Goal: Information Seeking & Learning: Learn about a topic

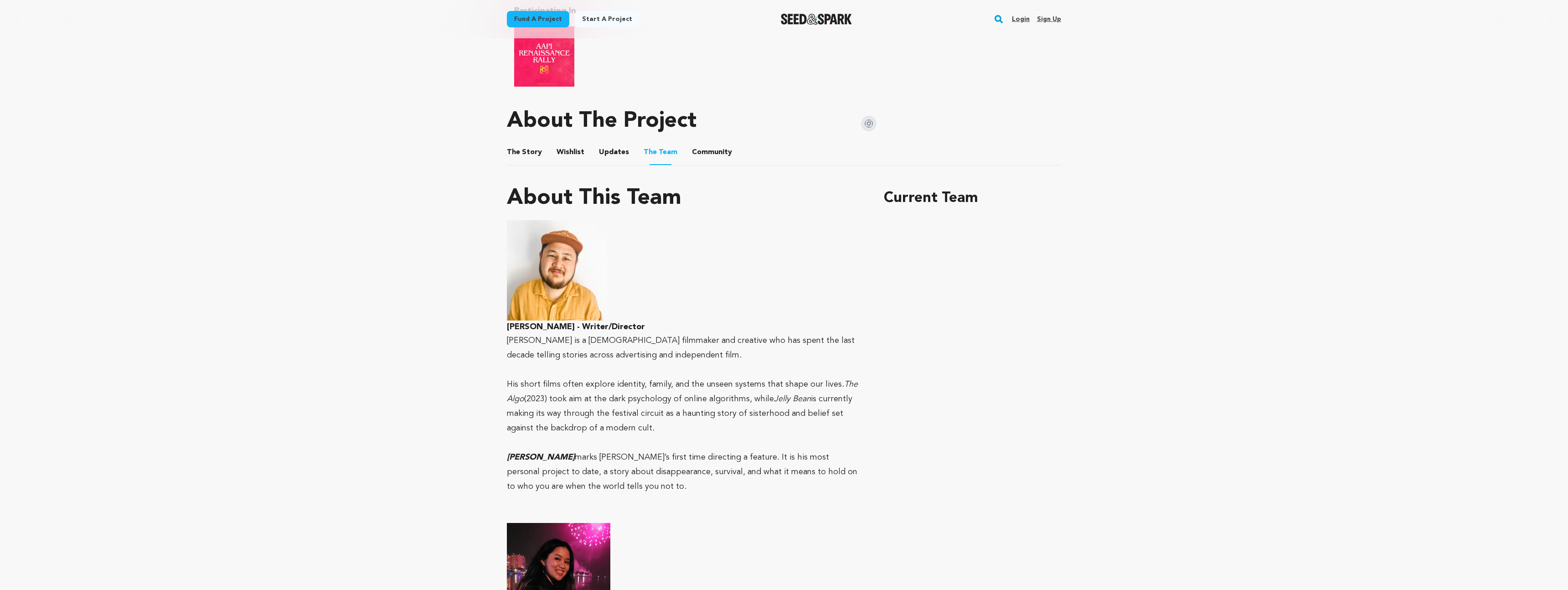
scroll to position [502, 0]
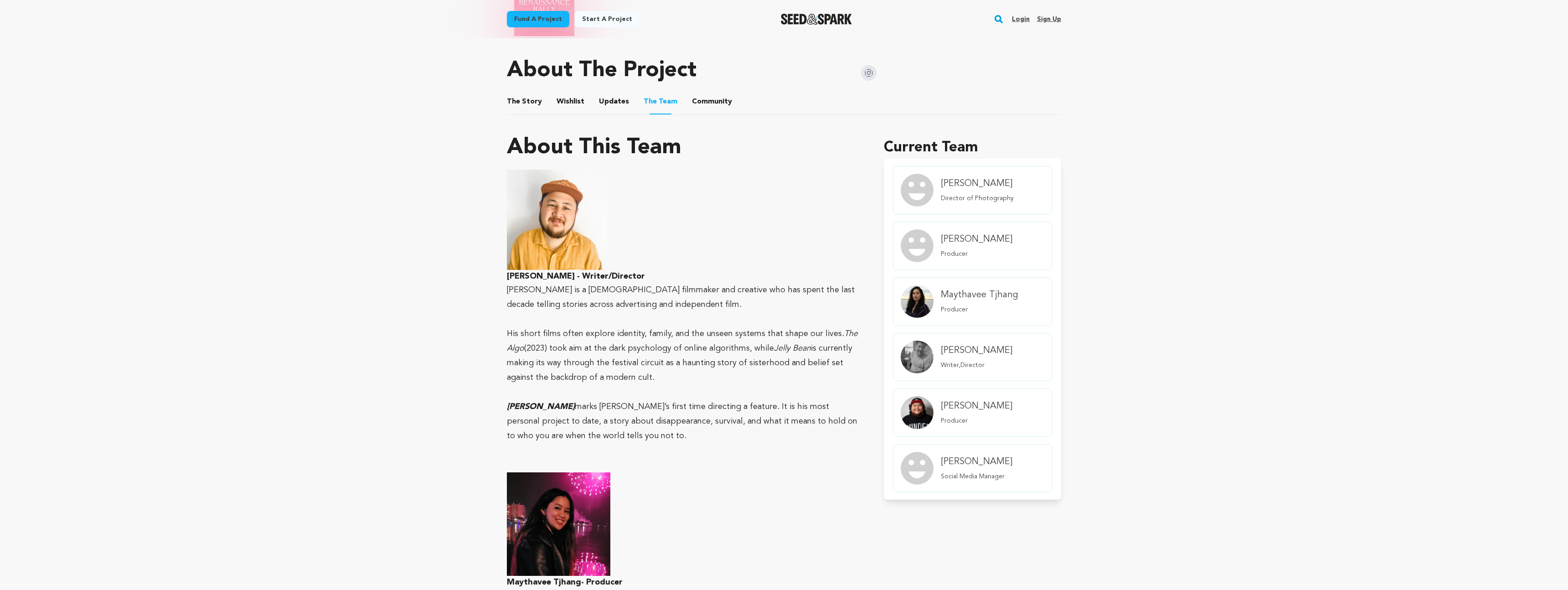
click at [524, 102] on button "The Story" at bounding box center [525, 104] width 22 height 22
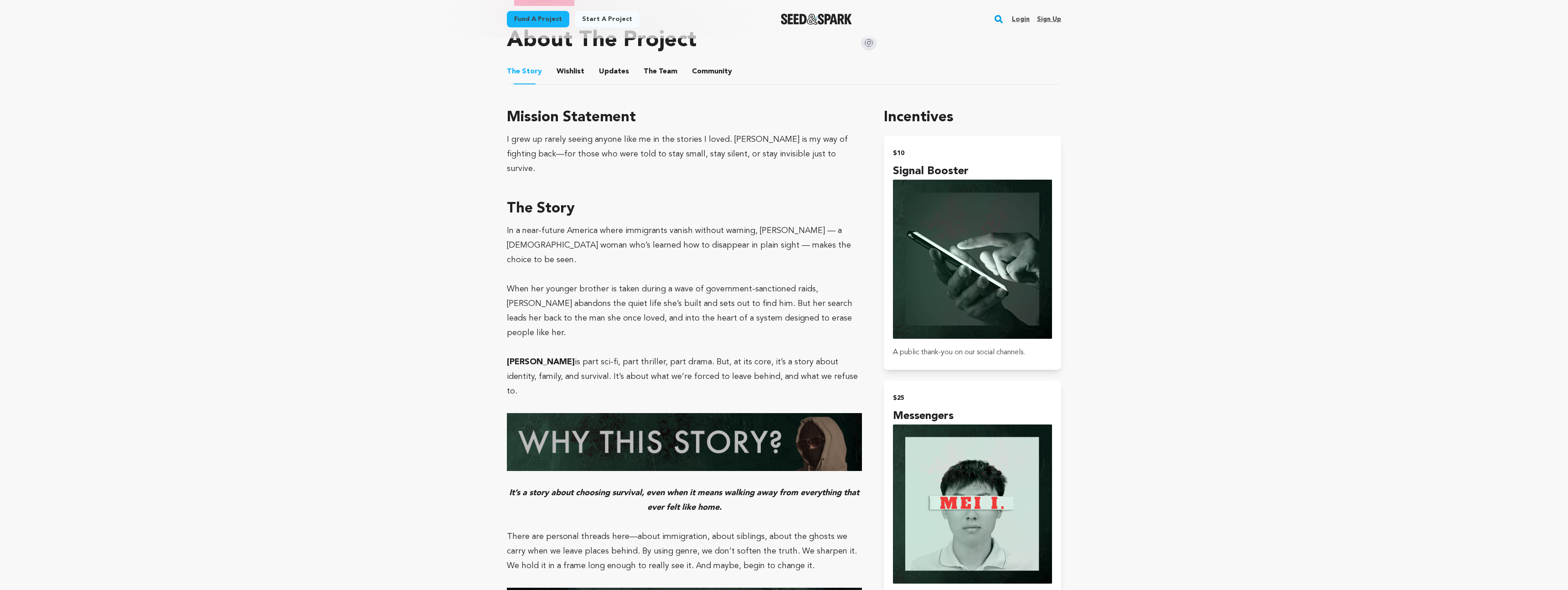
scroll to position [543, 0]
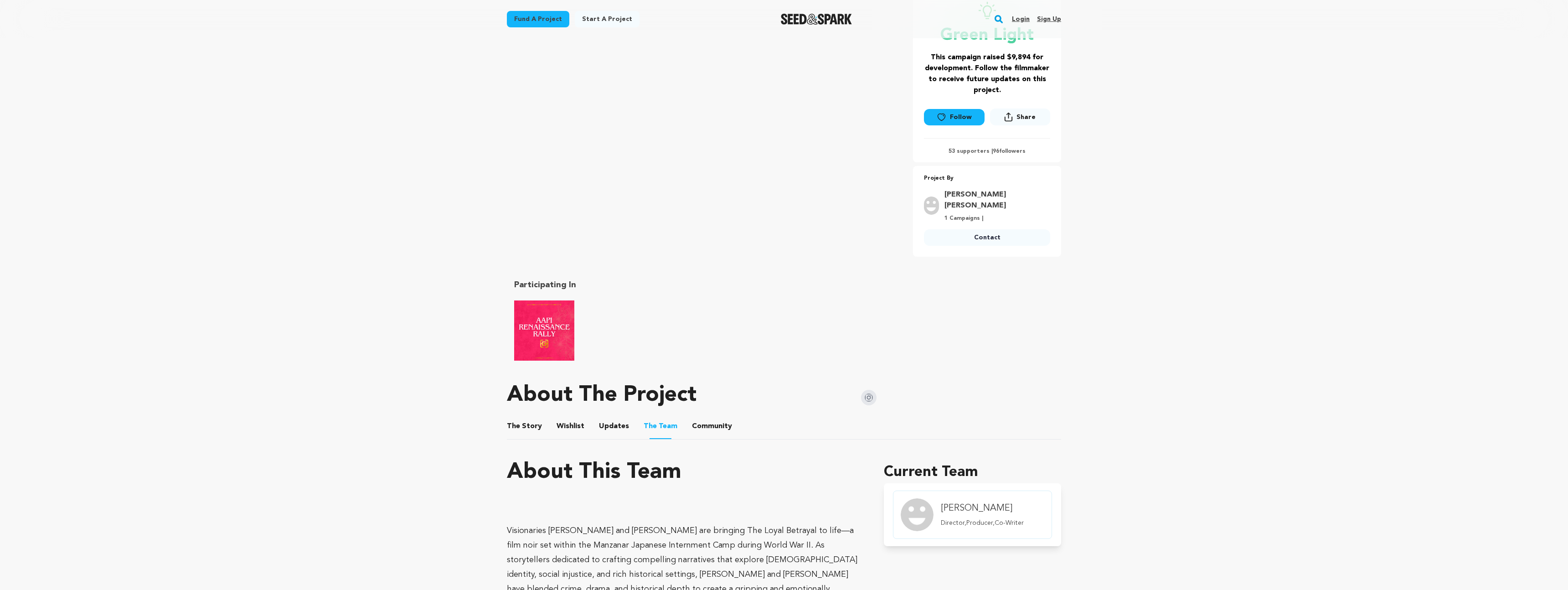
scroll to position [197, 0]
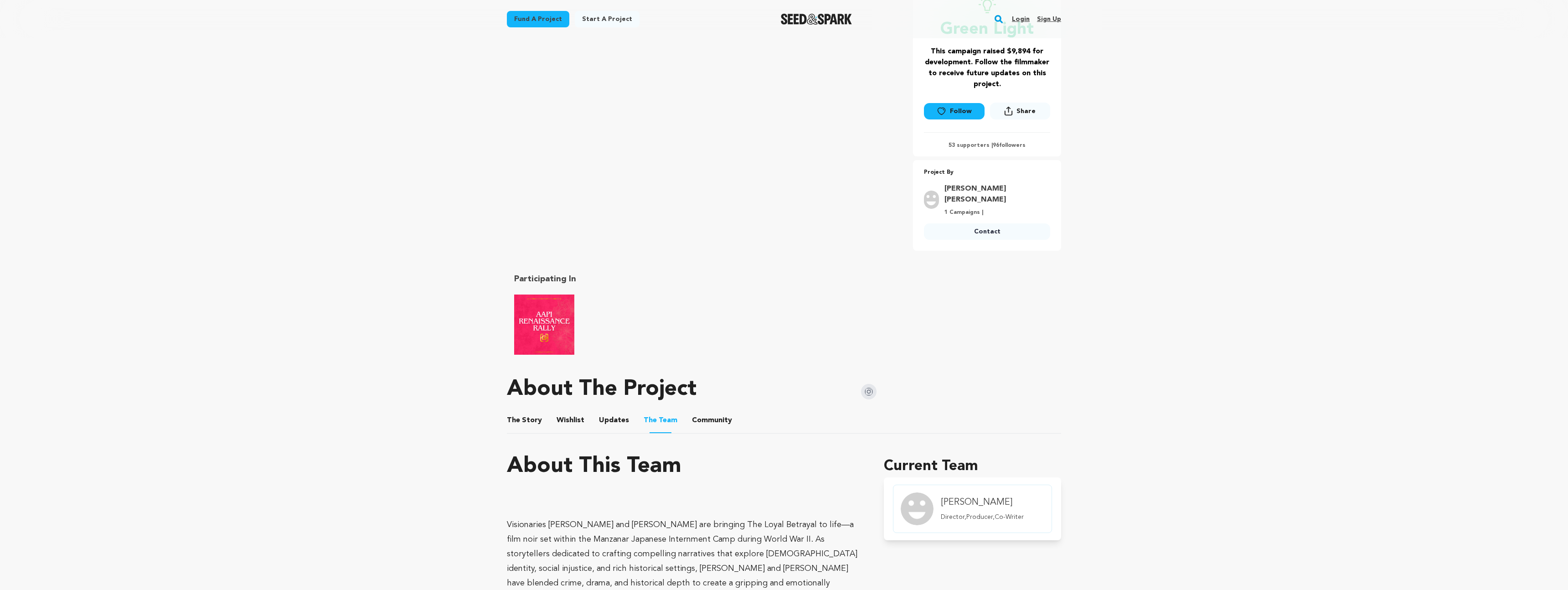
click at [570, 417] on button "Wishlist" at bounding box center [571, 422] width 22 height 22
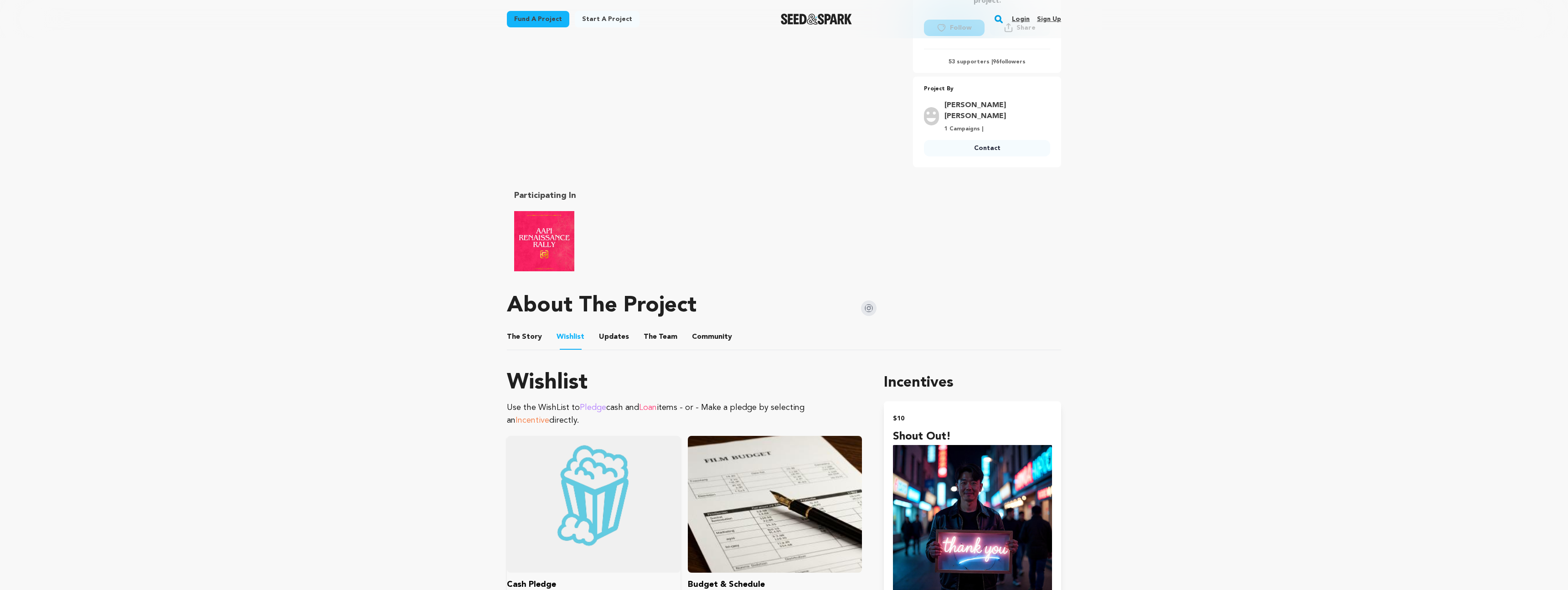
scroll to position [230, 0]
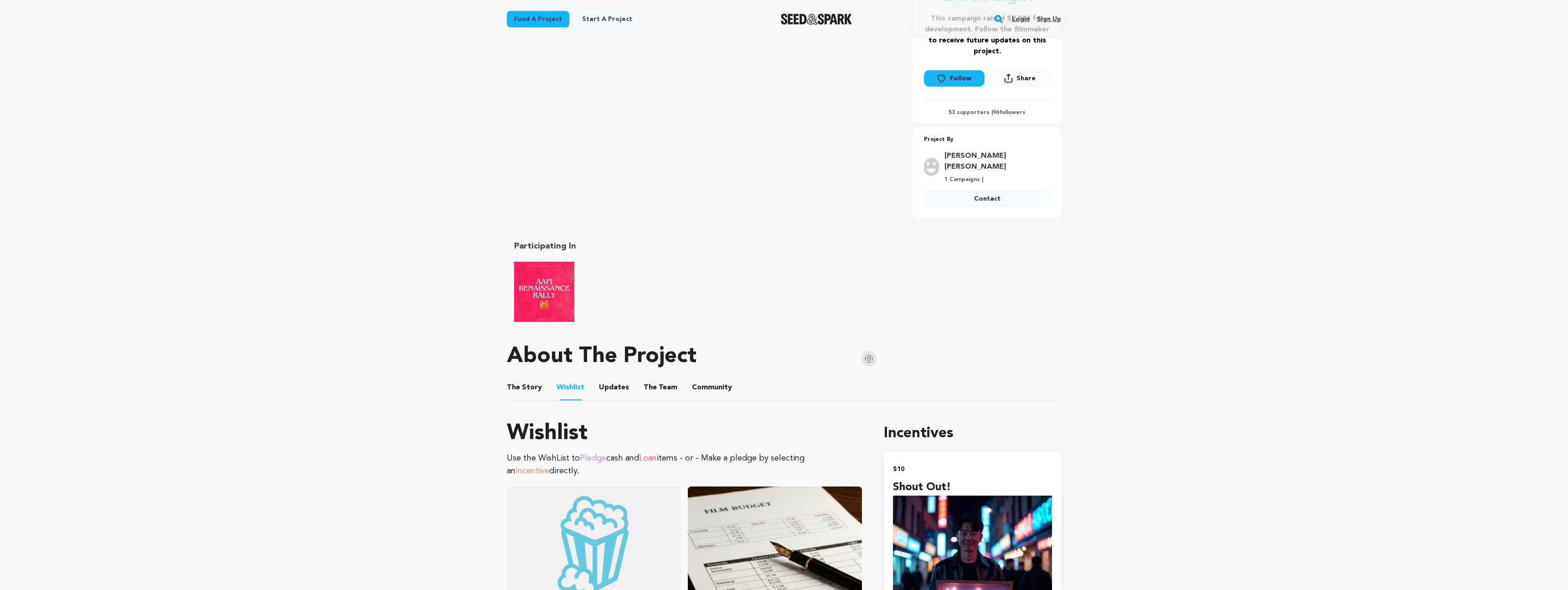
click at [604, 381] on button "Updates" at bounding box center [614, 390] width 22 height 22
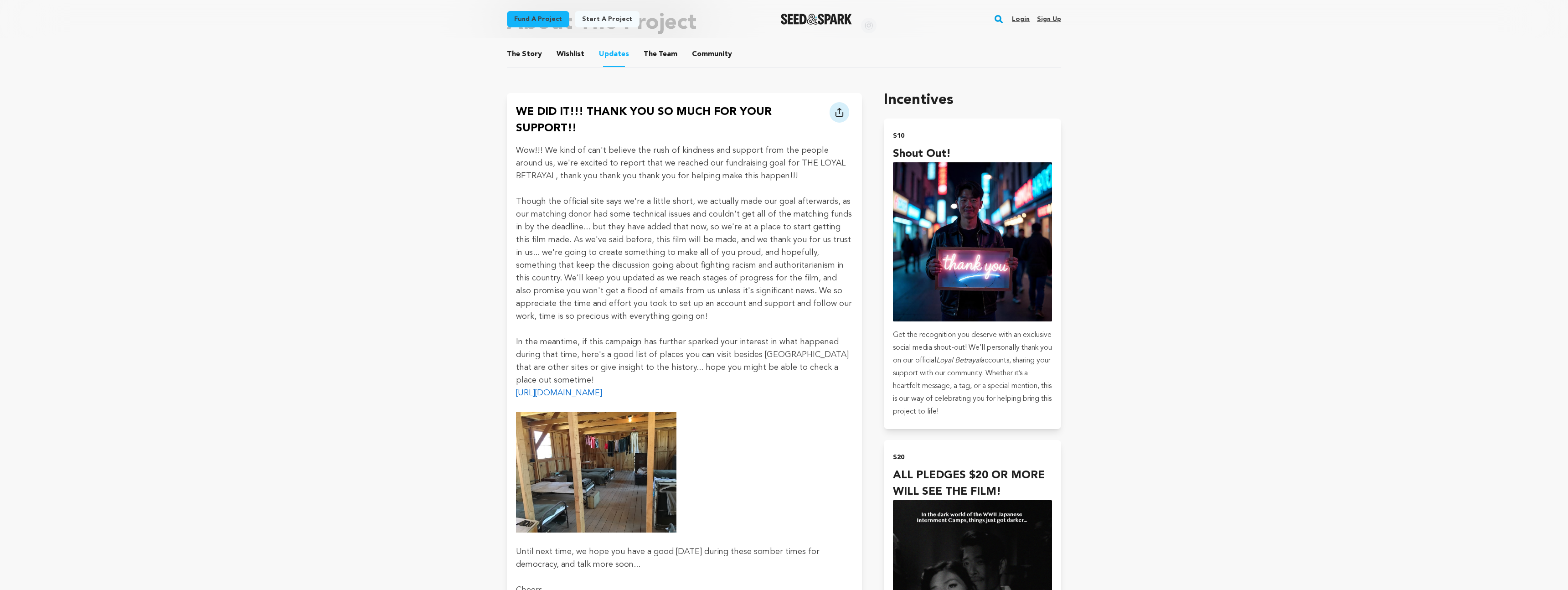
scroll to position [305, 0]
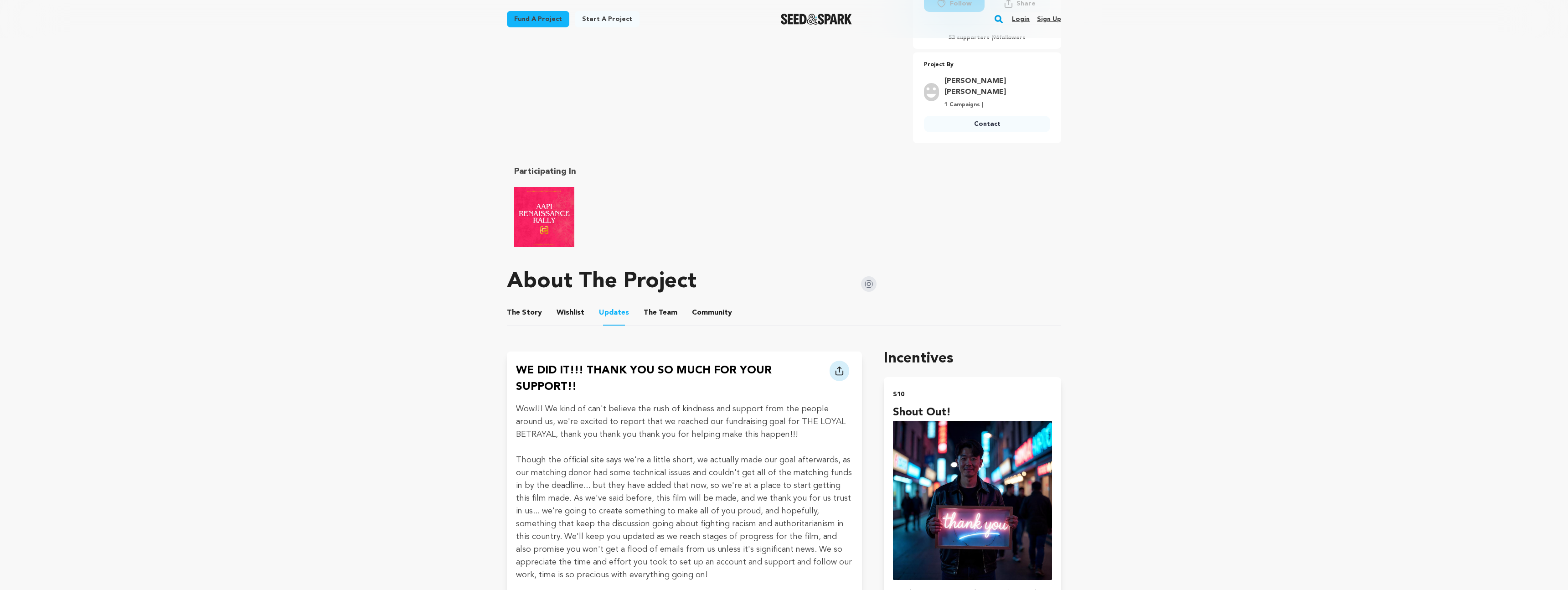
click at [514, 300] on li "The Story The Story" at bounding box center [524, 312] width 35 height 25
click at [518, 304] on button "The Story" at bounding box center [525, 315] width 22 height 22
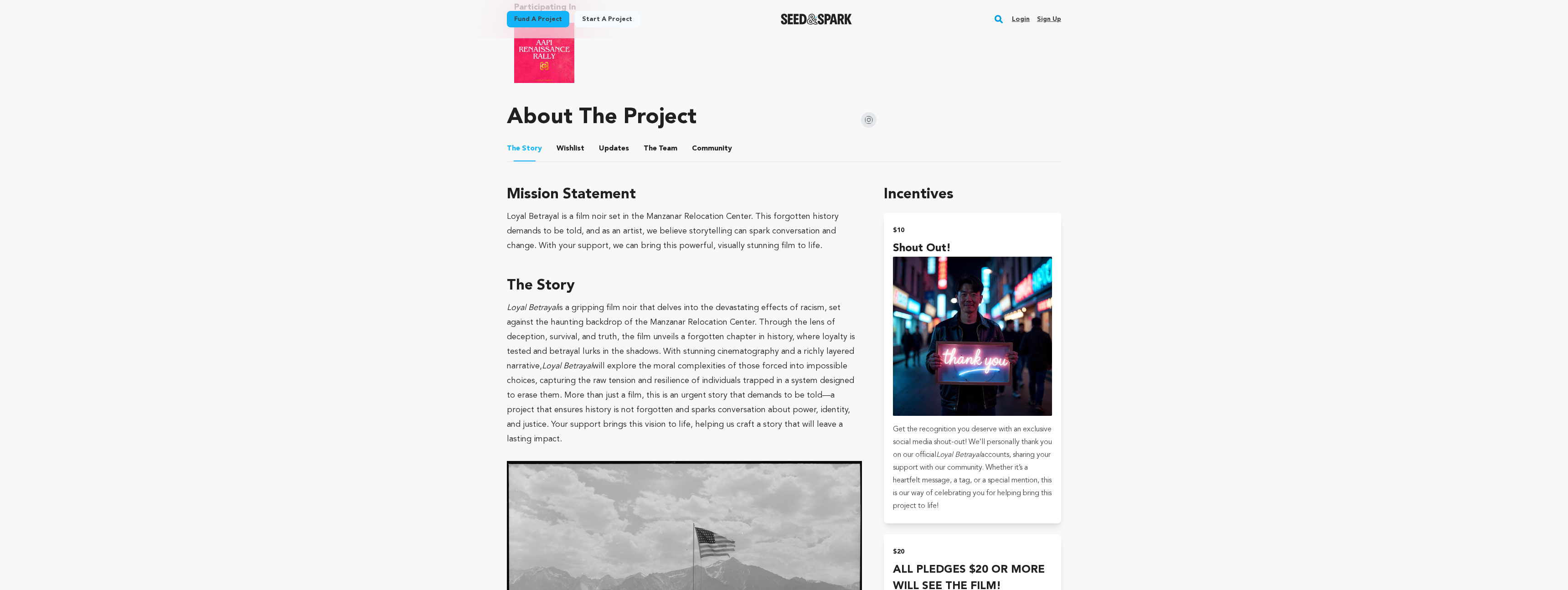
scroll to position [475, 0]
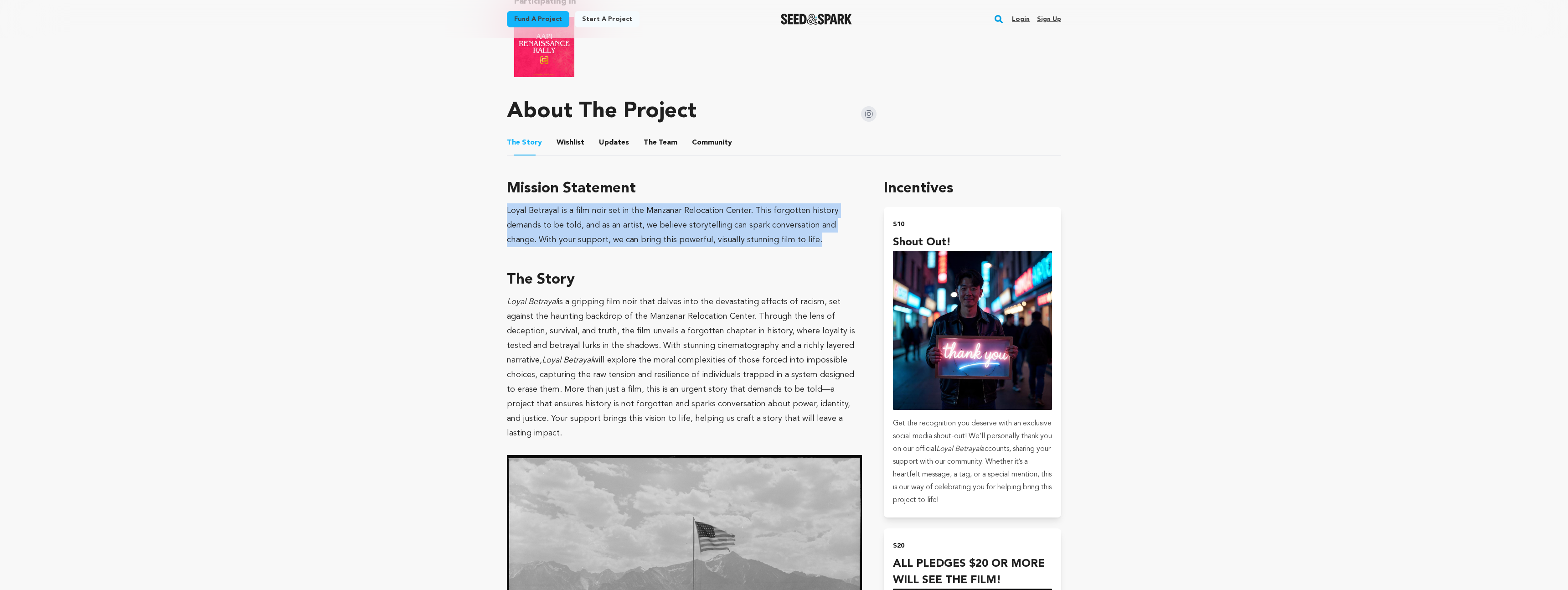
drag, startPoint x: 823, startPoint y: 229, endPoint x: 489, endPoint y: 202, distance: 335.1
copy div "Loyal Betrayal is a film noir set in the Manzanar Relocation Center. This forgo…"
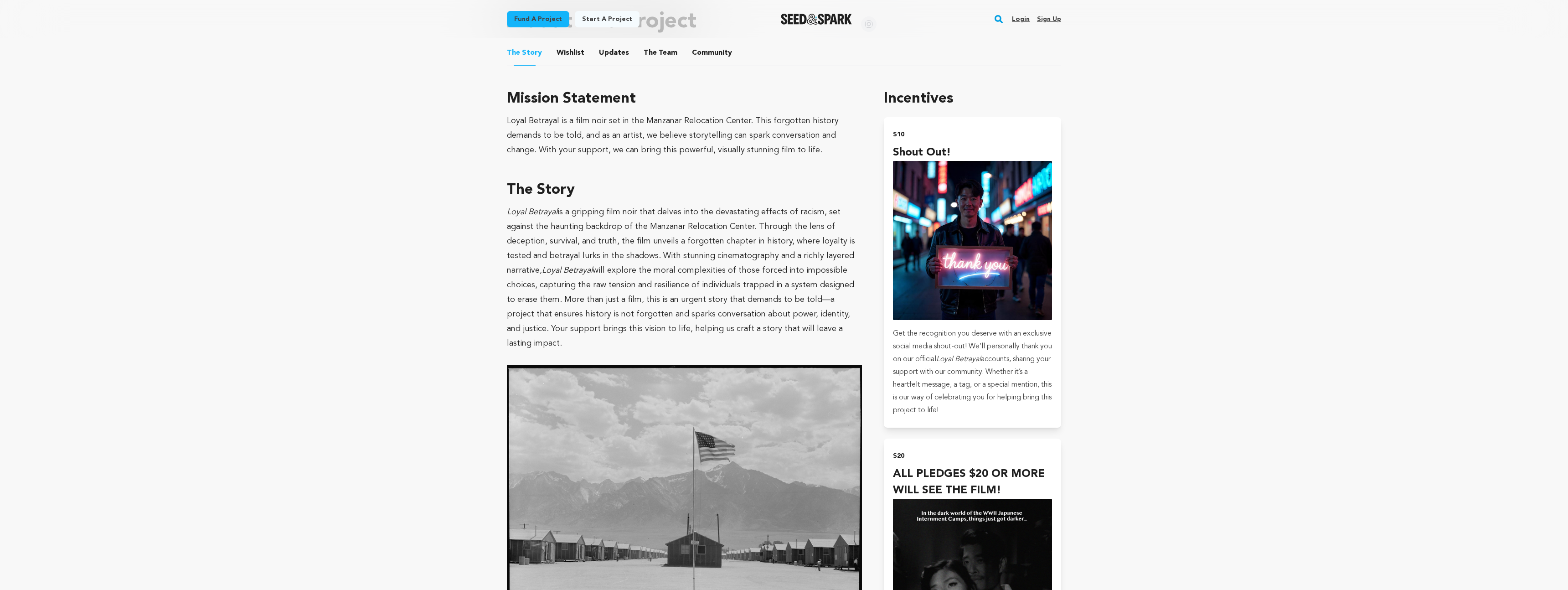
click at [774, 314] on p "Loyal Betrayal is a gripping film noir that delves into the devastating effects…" at bounding box center [684, 278] width 355 height 146
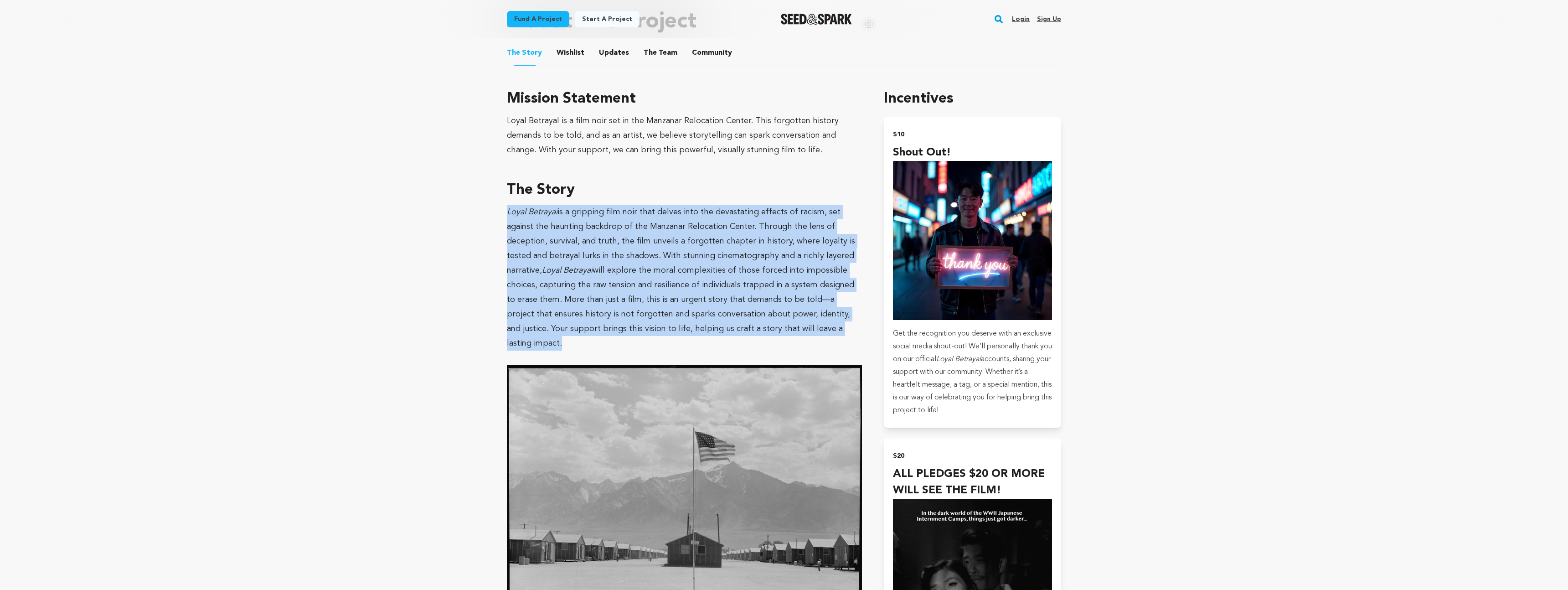
drag, startPoint x: 767, startPoint y: 313, endPoint x: 504, endPoint y: 203, distance: 285.1
copy p "Loyal Betrayal is a gripping film noir that delves into the devastating effects…"
drag, startPoint x: 799, startPoint y: 319, endPoint x: 755, endPoint y: 289, distance: 53.3
click at [799, 318] on p "Loyal Betrayal is a gripping film noir that delves into the devastating effects…" at bounding box center [684, 278] width 355 height 146
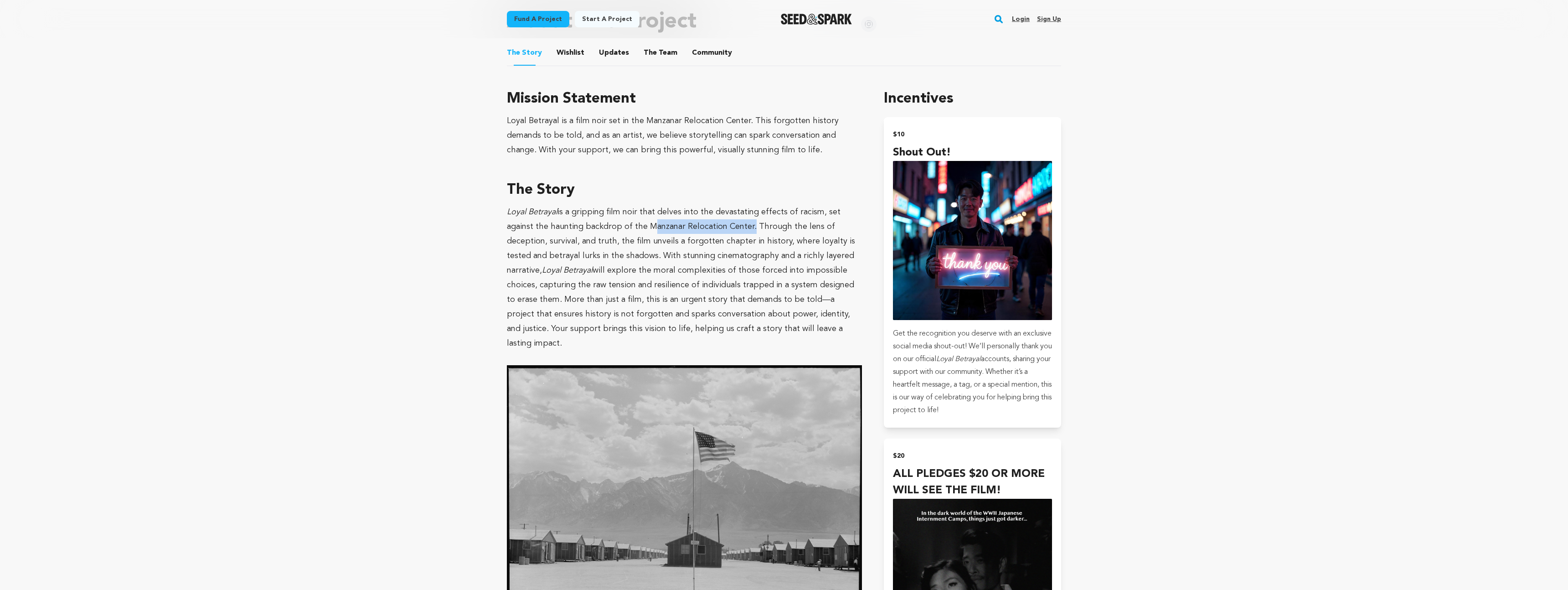
drag, startPoint x: 617, startPoint y: 216, endPoint x: 718, endPoint y: 215, distance: 101.0
click at [718, 215] on p "Loyal Betrayal is a gripping film noir that delves into the devastating effects…" at bounding box center [684, 278] width 355 height 146
copy p "Manzanar Relocation Center"
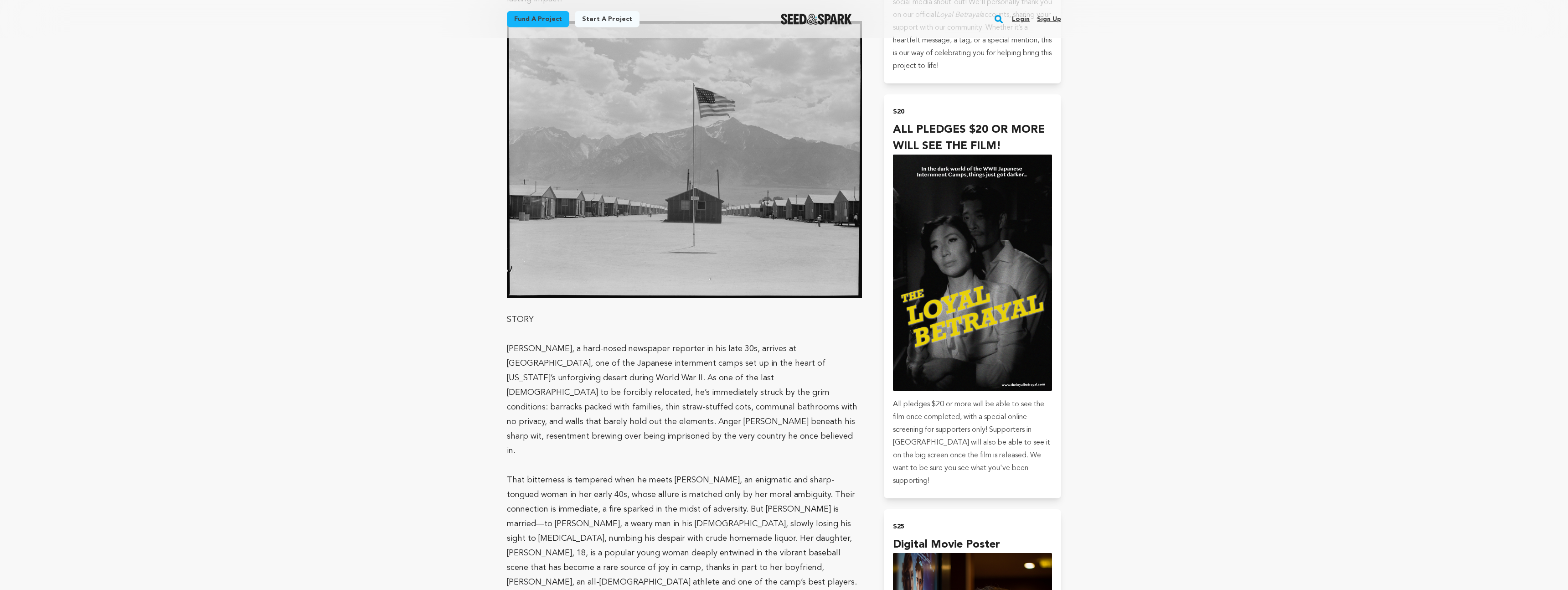
scroll to position [1067, 0]
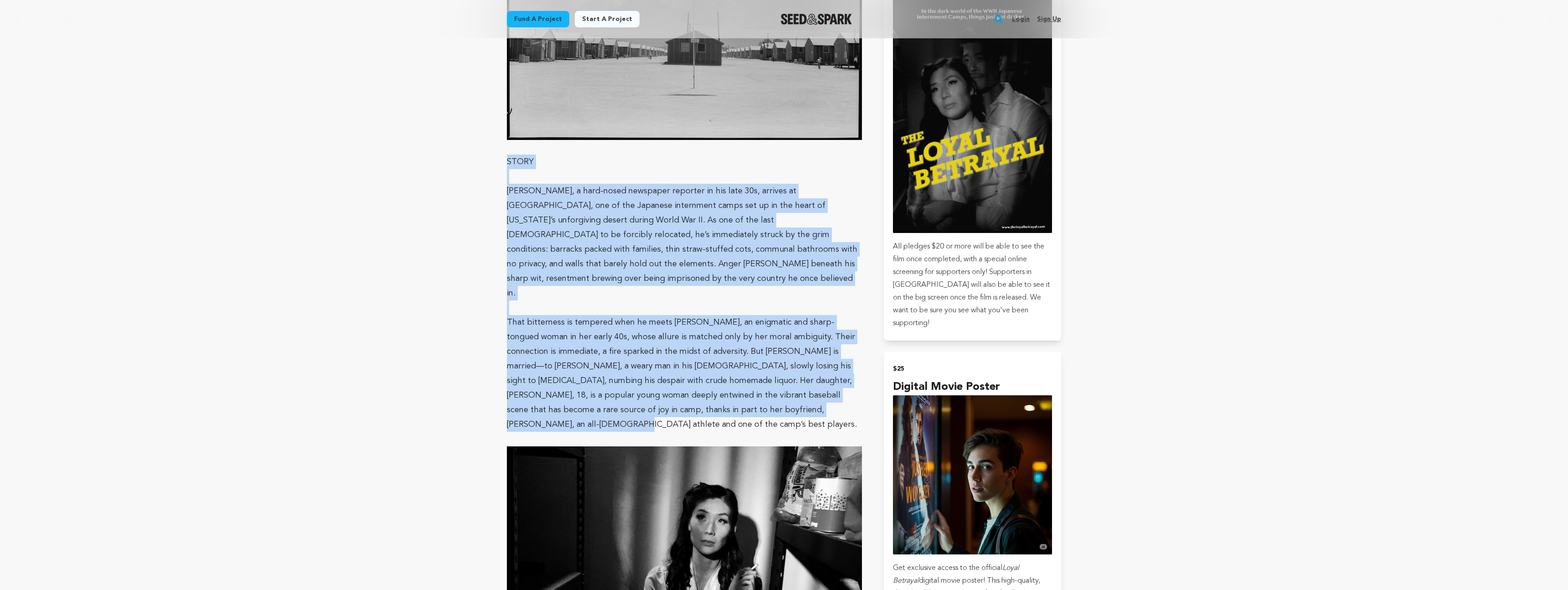
drag, startPoint x: 763, startPoint y: 339, endPoint x: 504, endPoint y: 134, distance: 330.3
copy div "STORY Eric Koyanagi, a hard-nosed newspaper reporter in his late 30s, arrives a…"
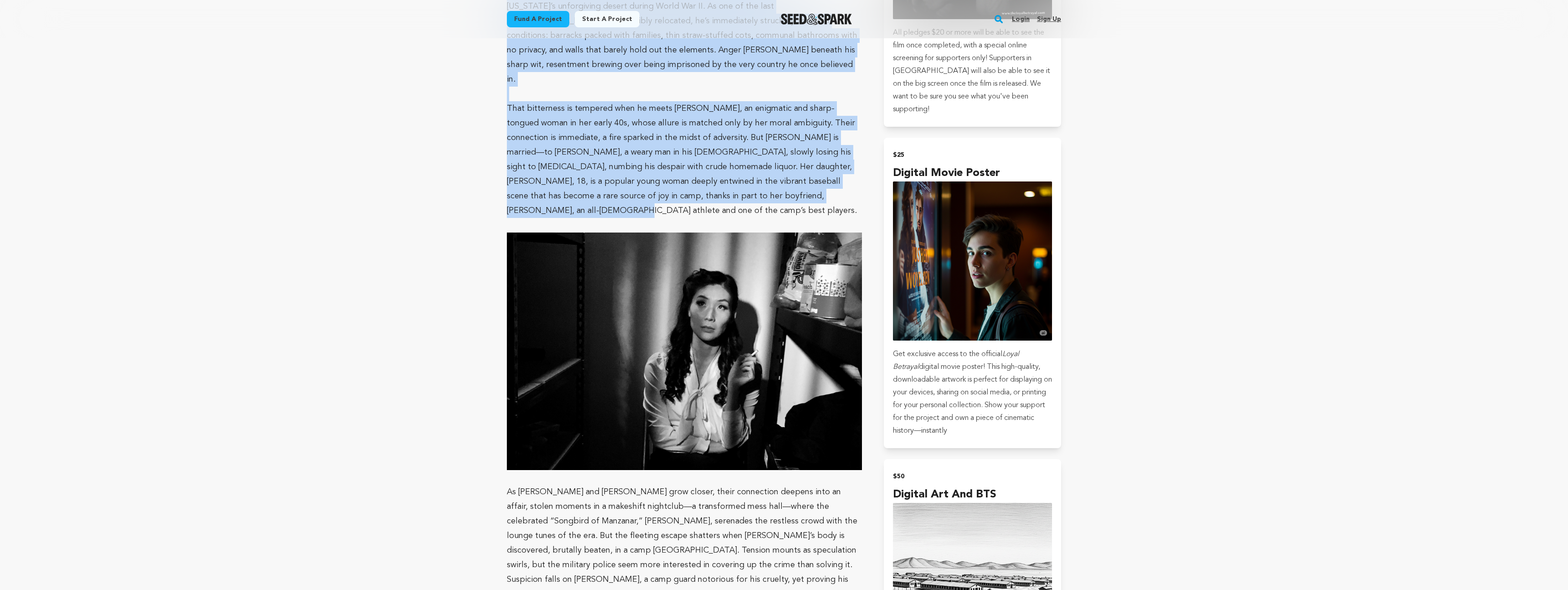
scroll to position [1474, 0]
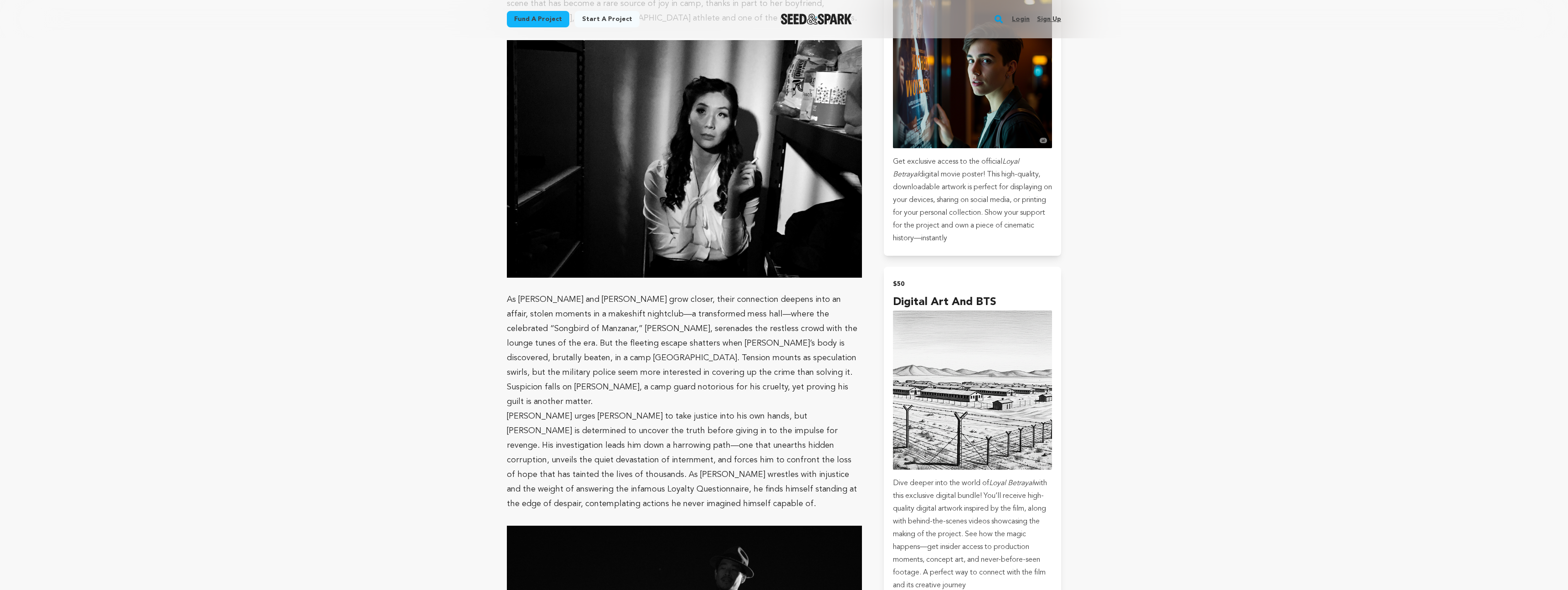
click at [777, 409] on p "Eleanor urges Eric to take justice into his own hands, but Eric is determined t…" at bounding box center [684, 460] width 355 height 102
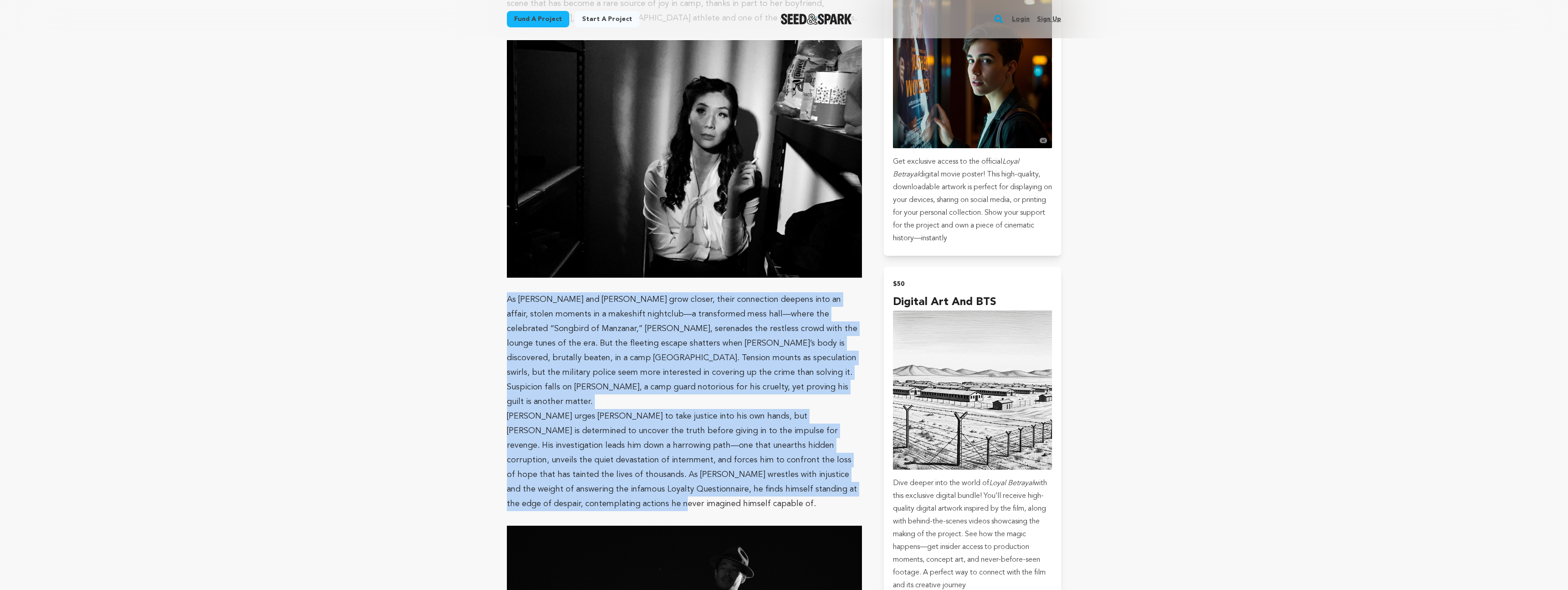
drag, startPoint x: 831, startPoint y: 407, endPoint x: 504, endPoint y: 229, distance: 372.3
copy div "As Eric and Eleanor grow closer, their connection deepens into an affair, stole…"
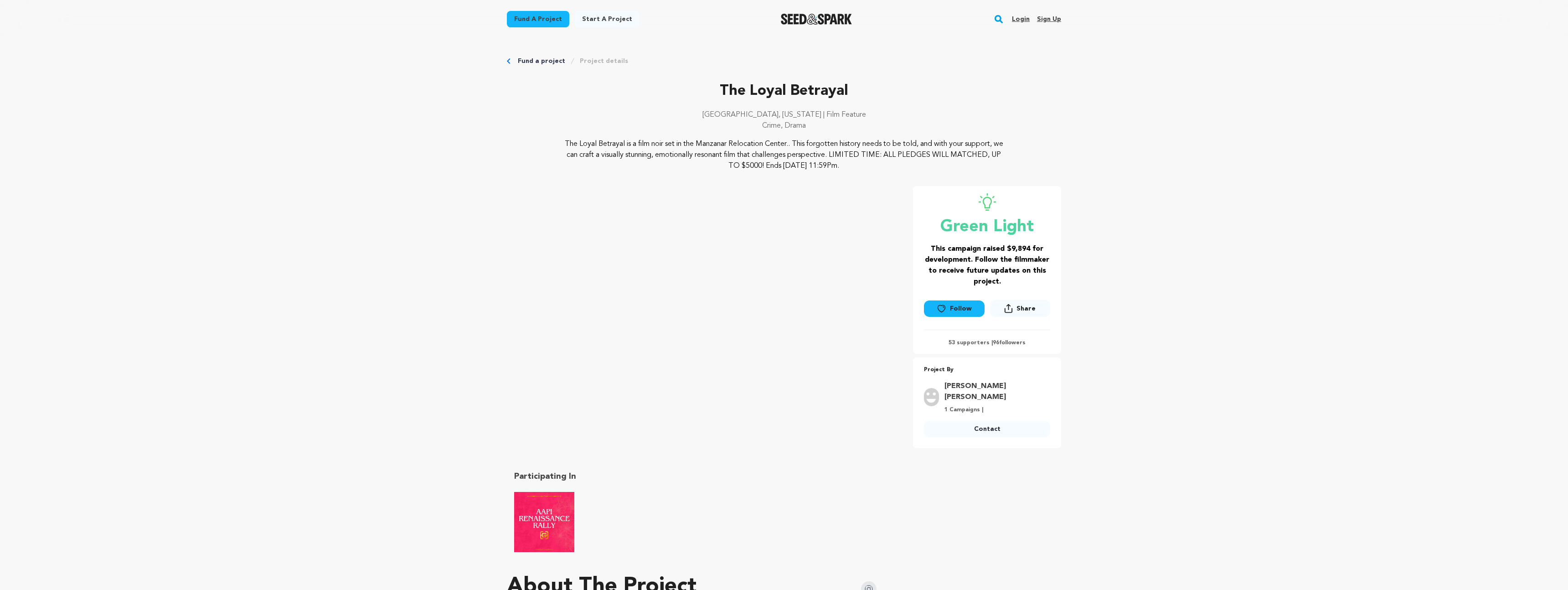
scroll to position [91, 0]
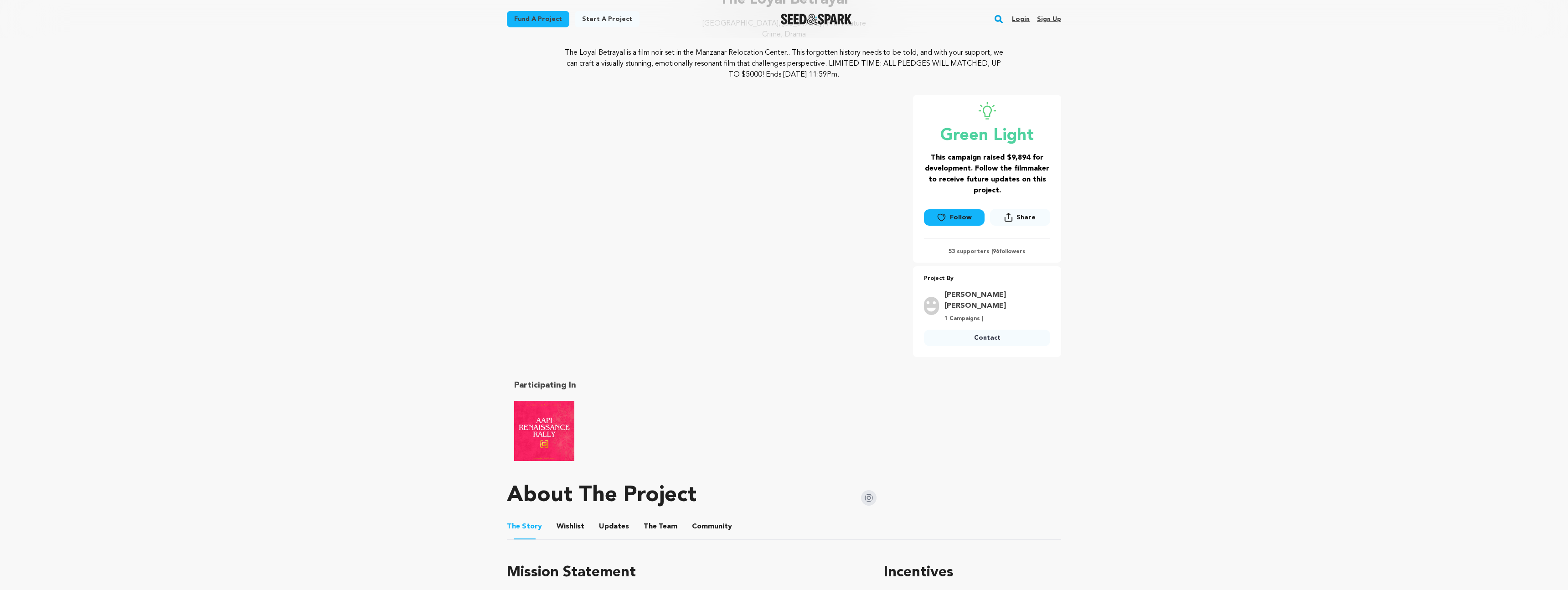
click at [866, 491] on img at bounding box center [869, 498] width 16 height 16
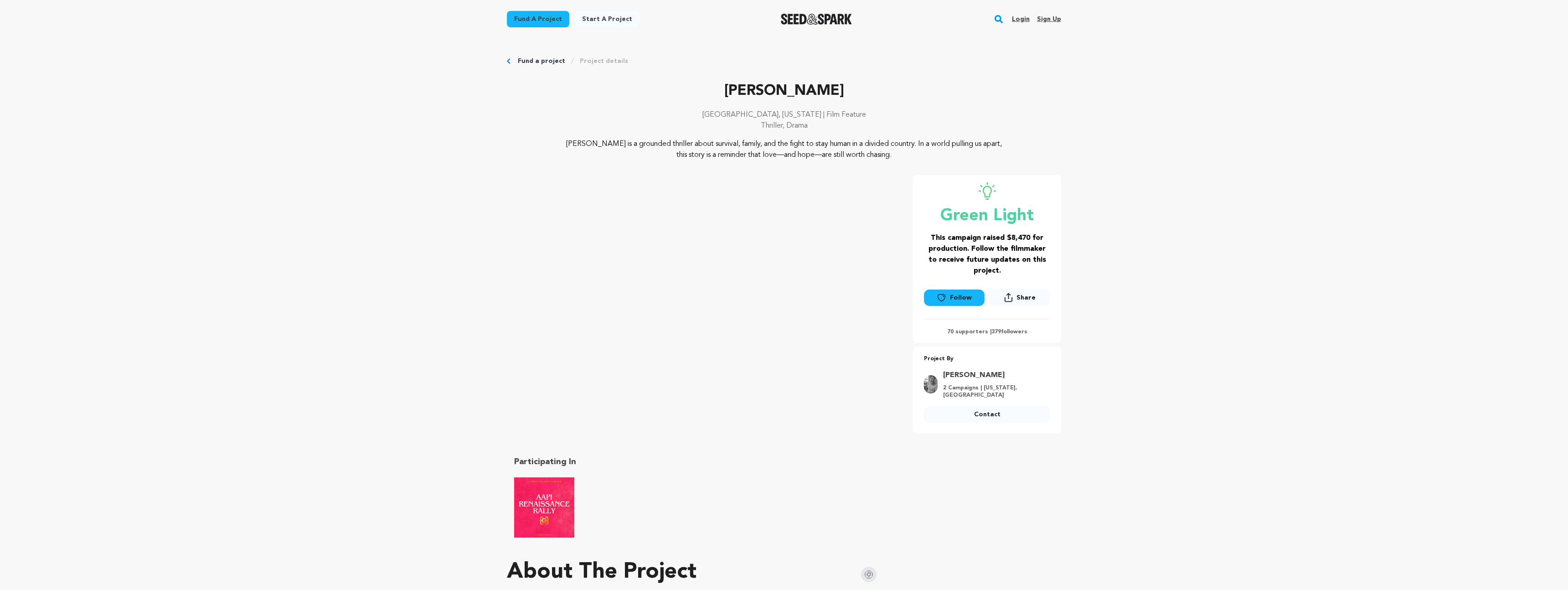
scroll to position [459, 0]
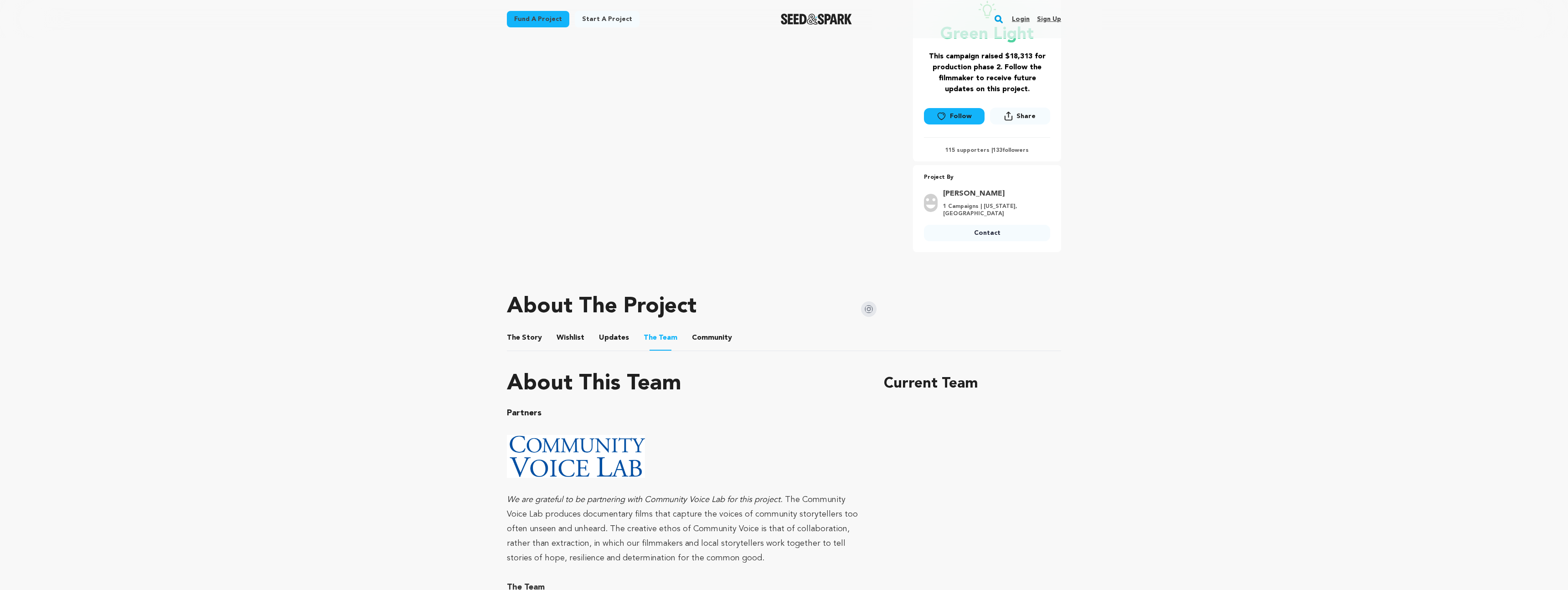
scroll to position [41, 0]
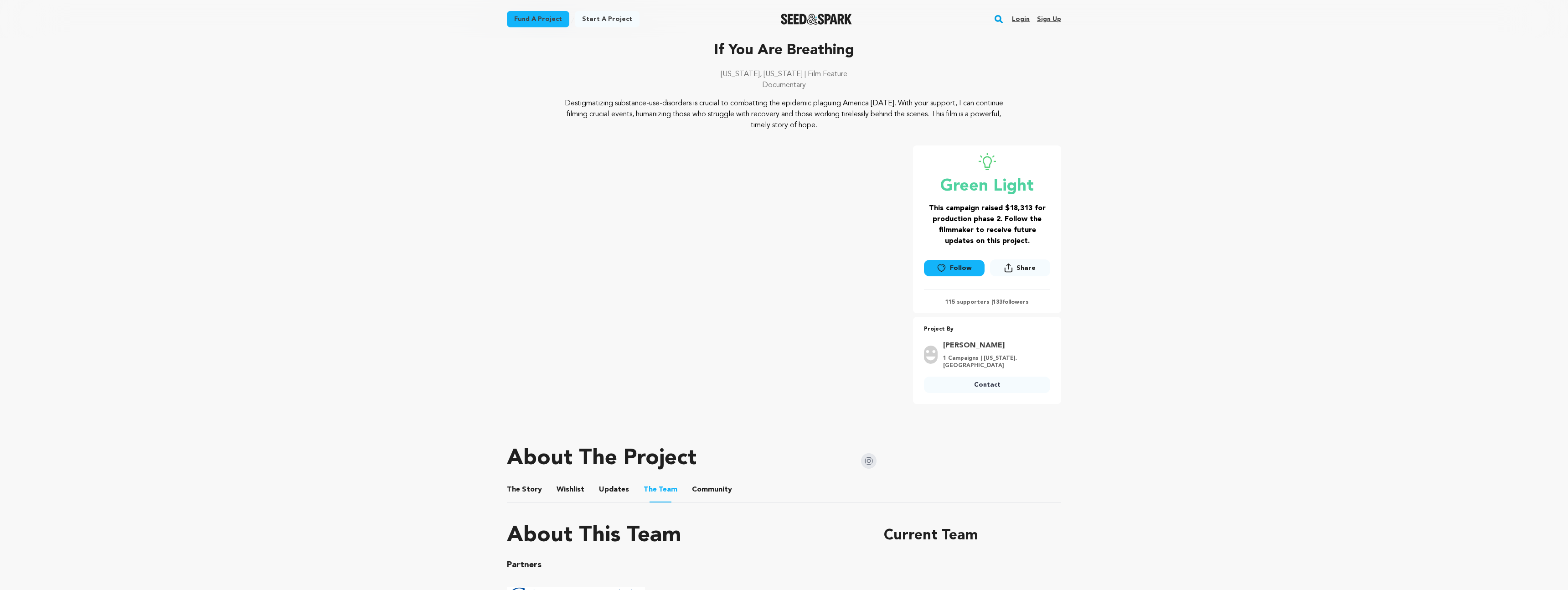
click at [864, 459] on img at bounding box center [869, 461] width 16 height 16
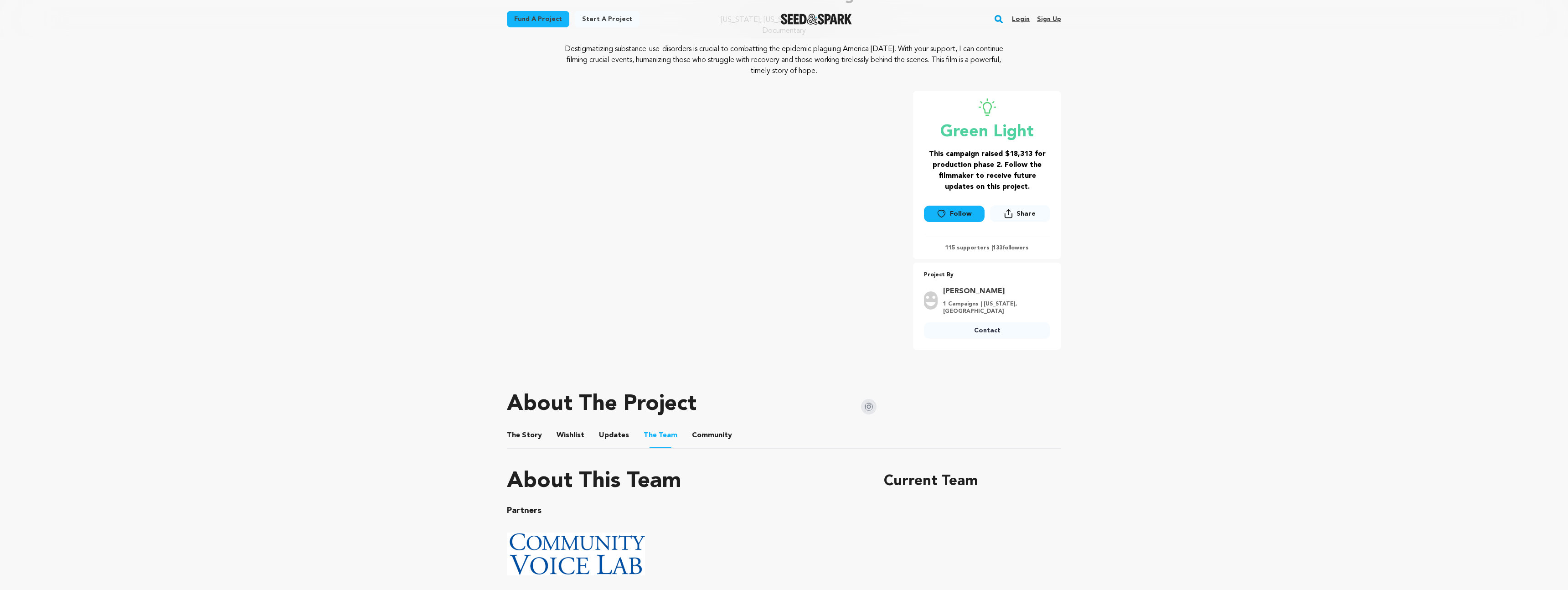
scroll to position [107, 0]
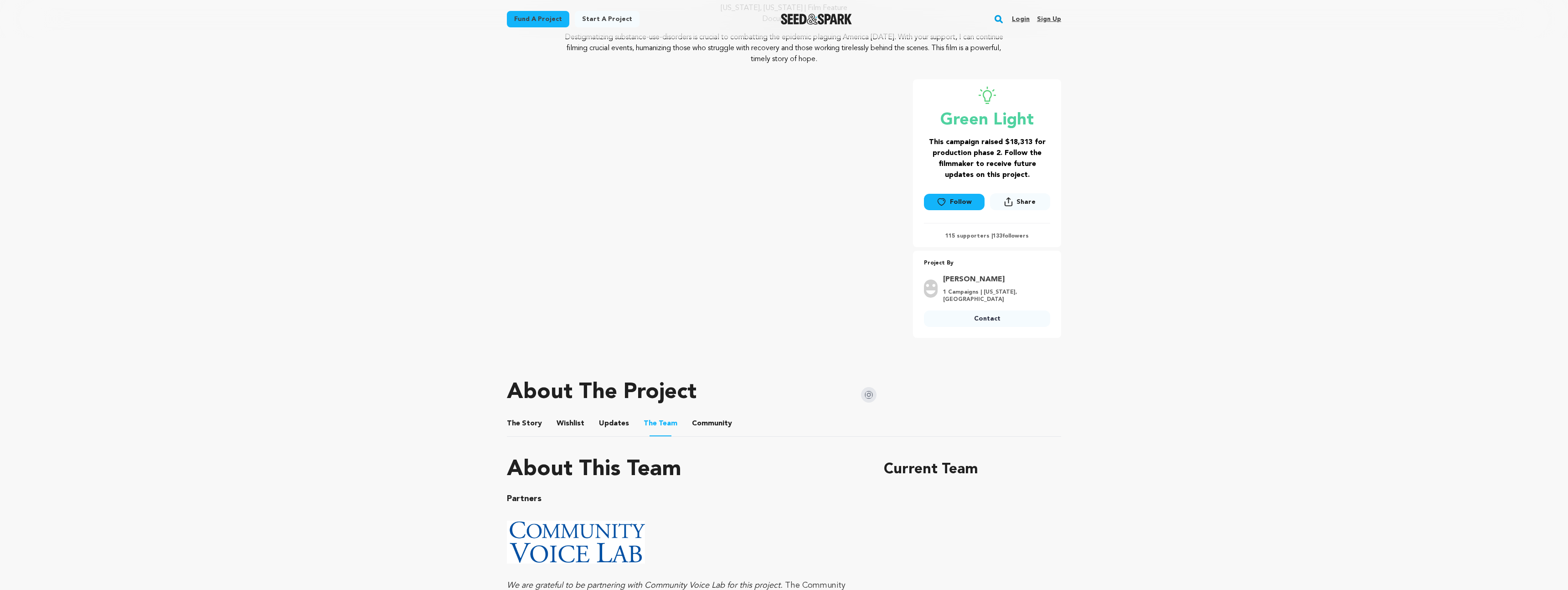
click at [605, 423] on button "Updates" at bounding box center [614, 426] width 22 height 22
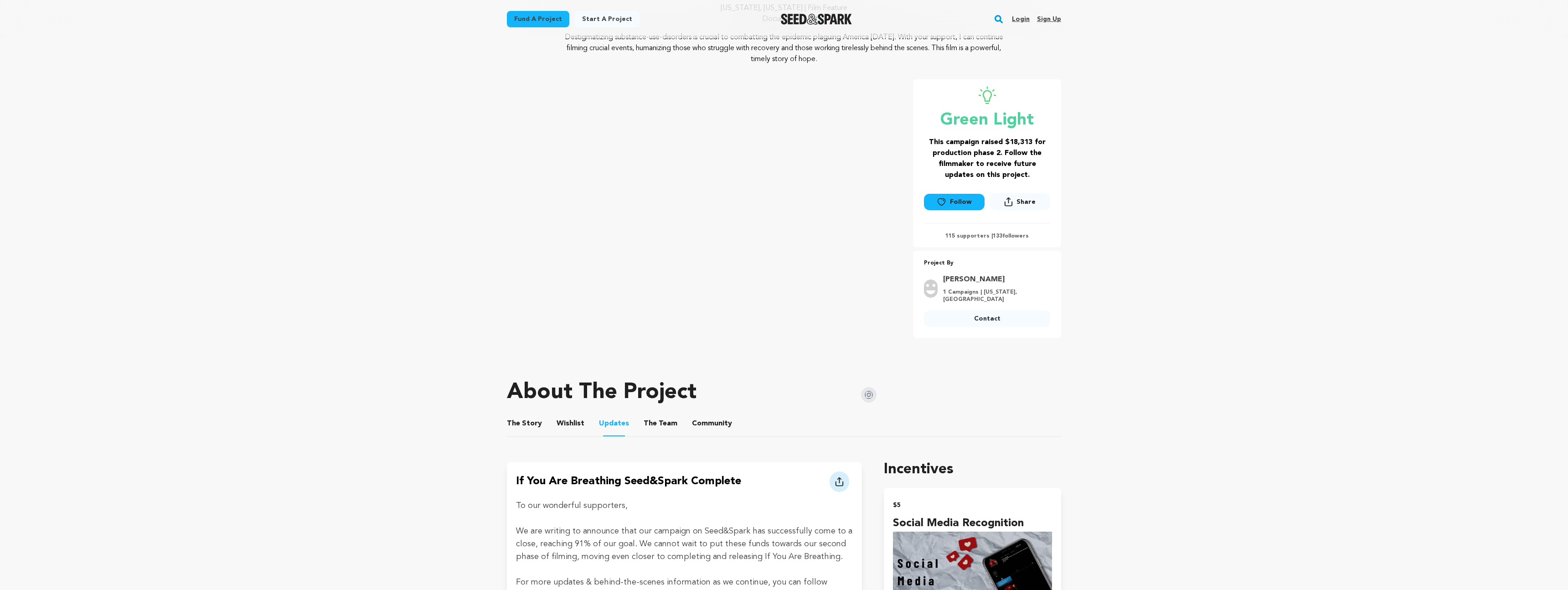
scroll to position [365, 0]
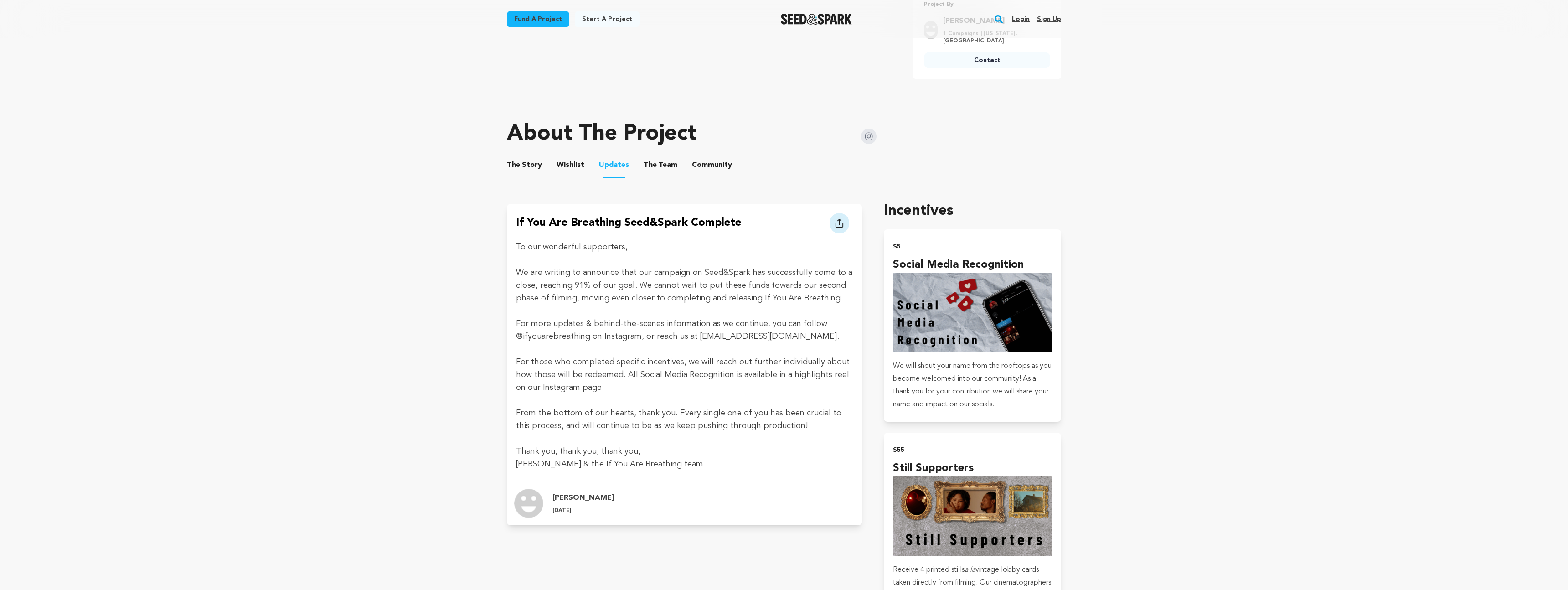
click at [551, 166] on ul "The Story The Story Wishlist Wishlist Updates Updates The Team The Team Communi…" at bounding box center [783, 165] width 554 height 26
click at [579, 164] on button "Wishlist" at bounding box center [571, 167] width 22 height 22
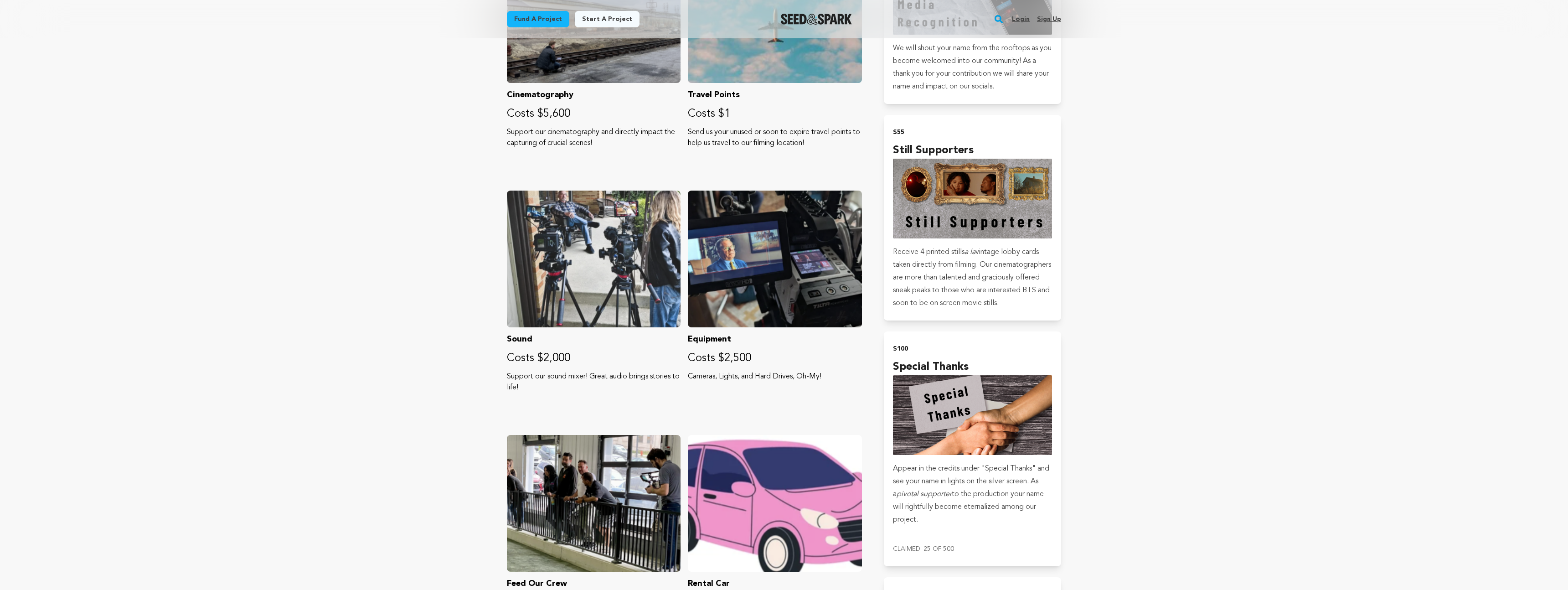
scroll to position [339, 0]
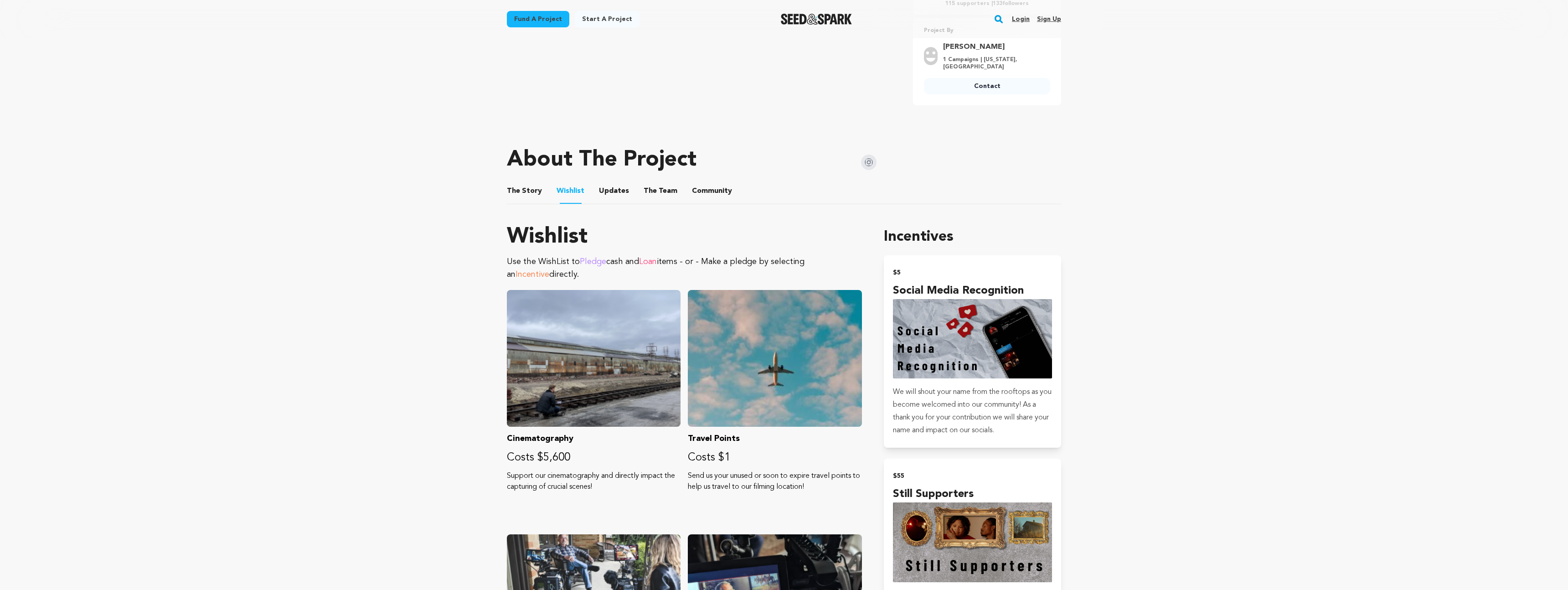
click at [529, 190] on button "The Story" at bounding box center [525, 193] width 22 height 22
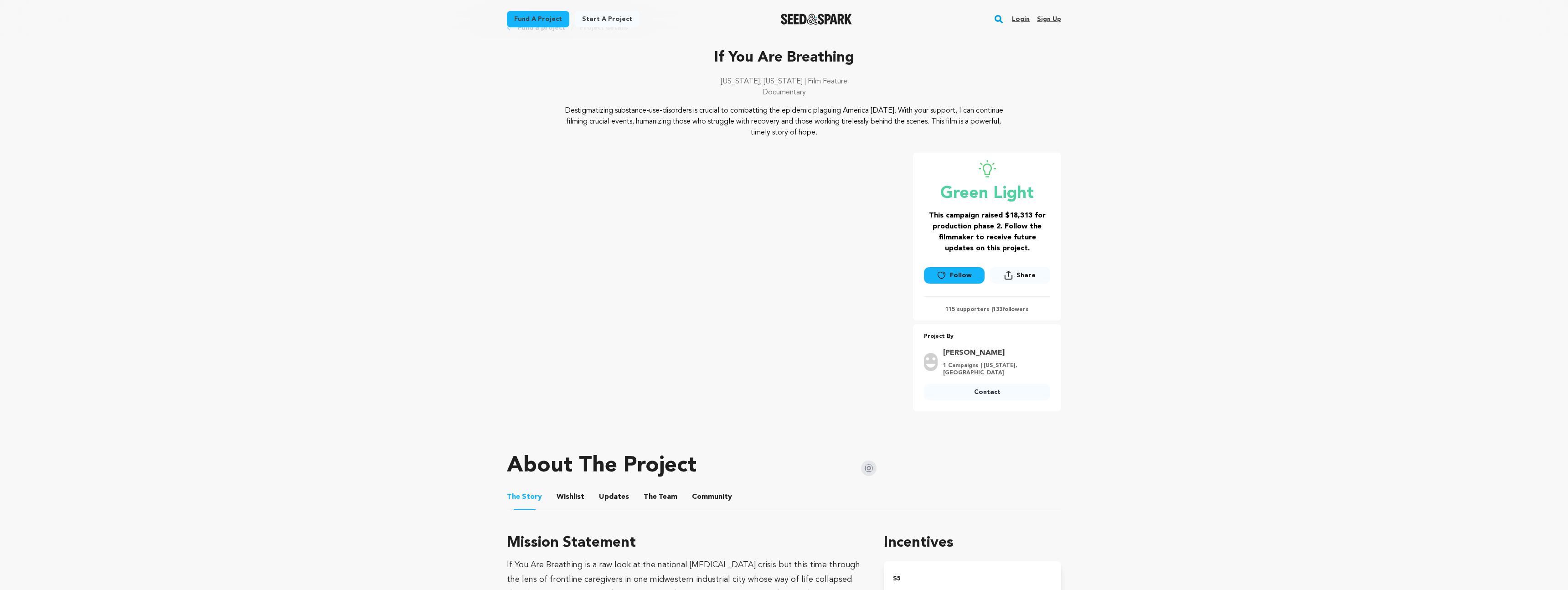
scroll to position [175, 0]
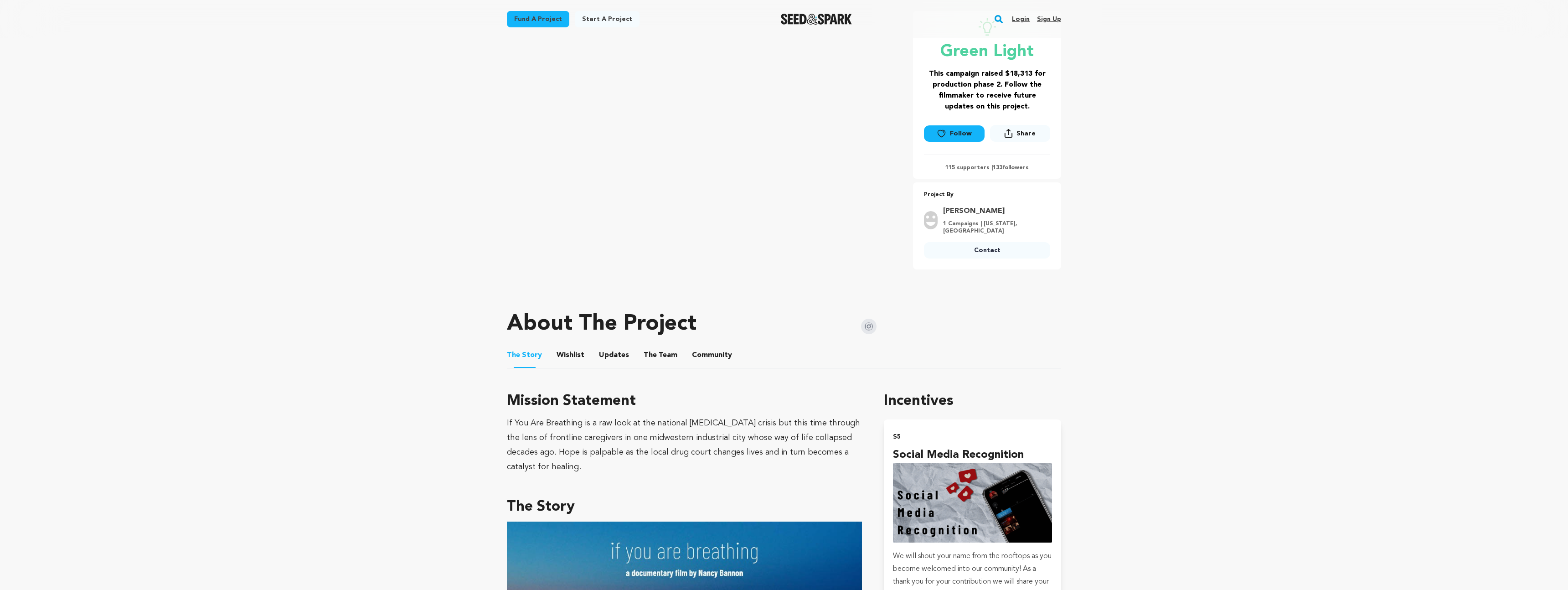
click at [872, 324] on img at bounding box center [869, 327] width 16 height 16
